Goal: Navigation & Orientation: Find specific page/section

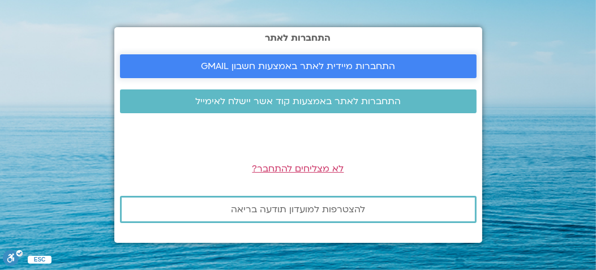
click at [214, 62] on span "התחברות מיידית לאתר באמצעות חשבון GMAIL" at bounding box center [298, 66] width 194 height 10
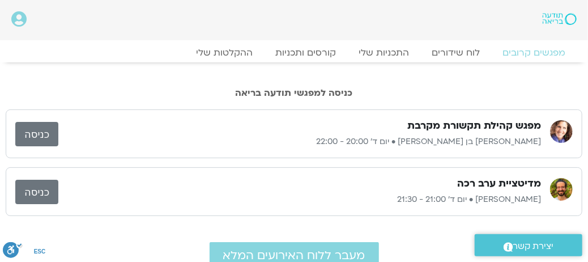
click at [43, 192] on link "כניסה" at bounding box center [36, 191] width 43 height 24
